Goal: Find specific page/section: Find specific page/section

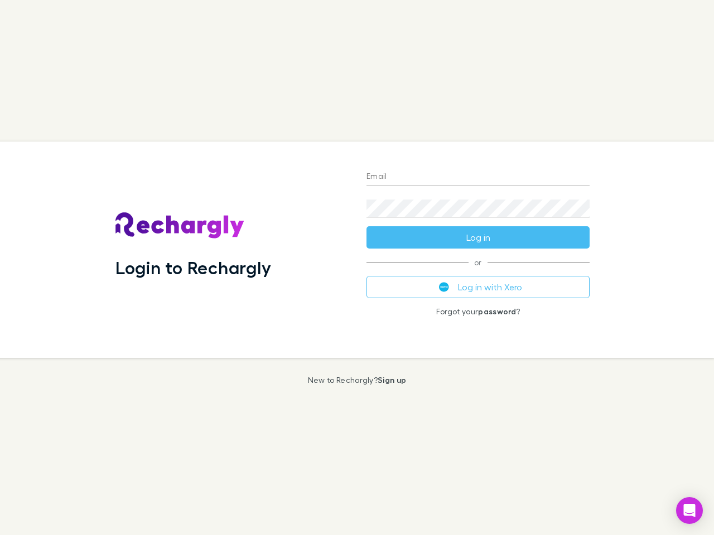
click at [357, 268] on div "Login to Rechargly" at bounding box center [232, 250] width 251 height 216
click at [478, 177] on input "Email" at bounding box center [477, 177] width 223 height 18
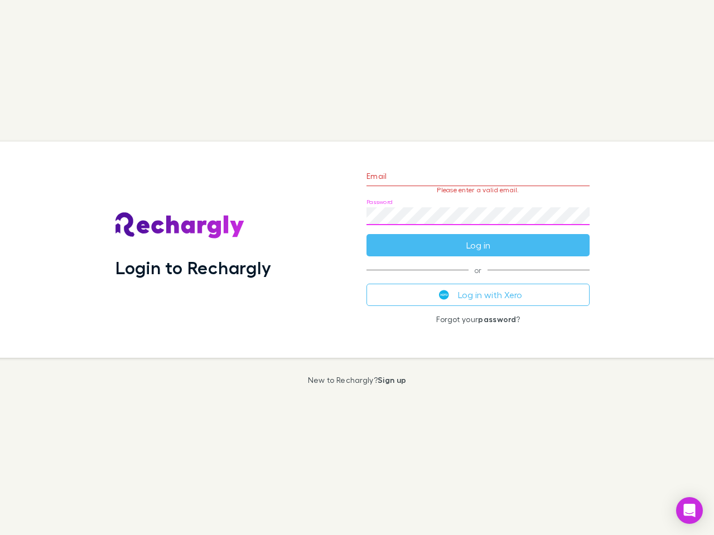
click at [478, 238] on form "Email Please enter a valid email. Password Log in" at bounding box center [477, 207] width 223 height 97
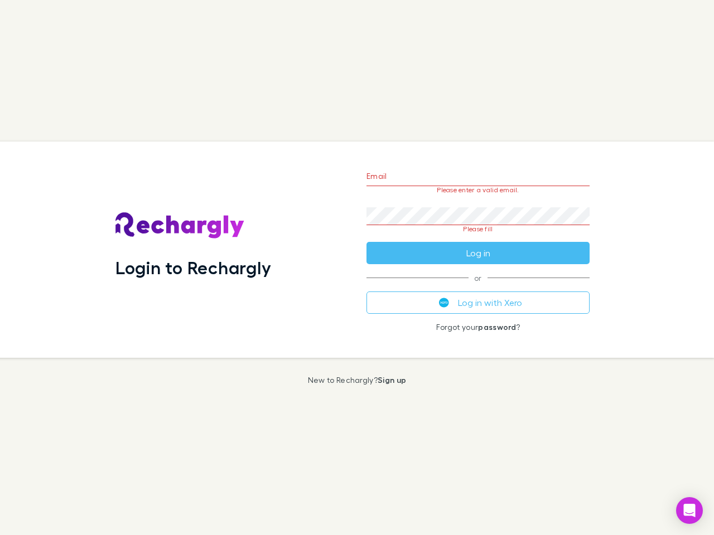
click at [478, 287] on div "Email Please enter a valid email. Password Please fill Log in or Log in with Xe…" at bounding box center [477, 250] width 241 height 216
click at [689, 511] on icon "Open Intercom Messenger" at bounding box center [690, 510] width 12 height 13
